Goal: Navigation & Orientation: Find specific page/section

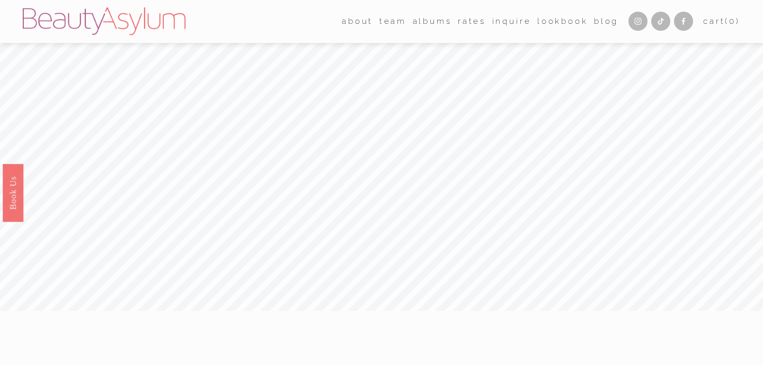
click at [414, 24] on link "albums" at bounding box center [432, 21] width 39 height 16
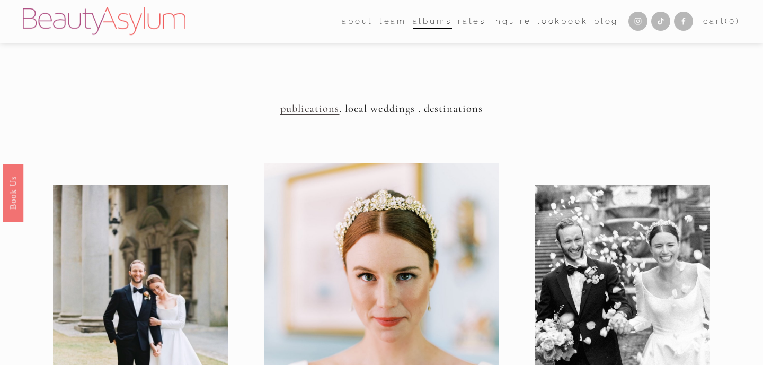
click at [386, 27] on span "team" at bounding box center [392, 21] width 27 height 14
click at [0, 0] on link "[GEOGRAPHIC_DATA]" at bounding box center [0, 0] width 0 height 0
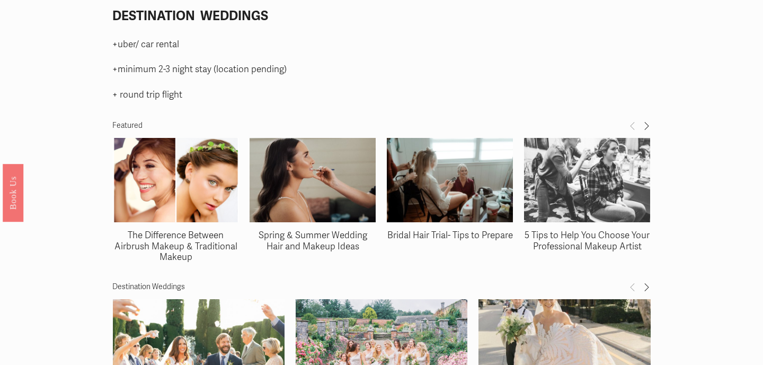
scroll to position [1492, 0]
